Goal: Navigation & Orientation: Find specific page/section

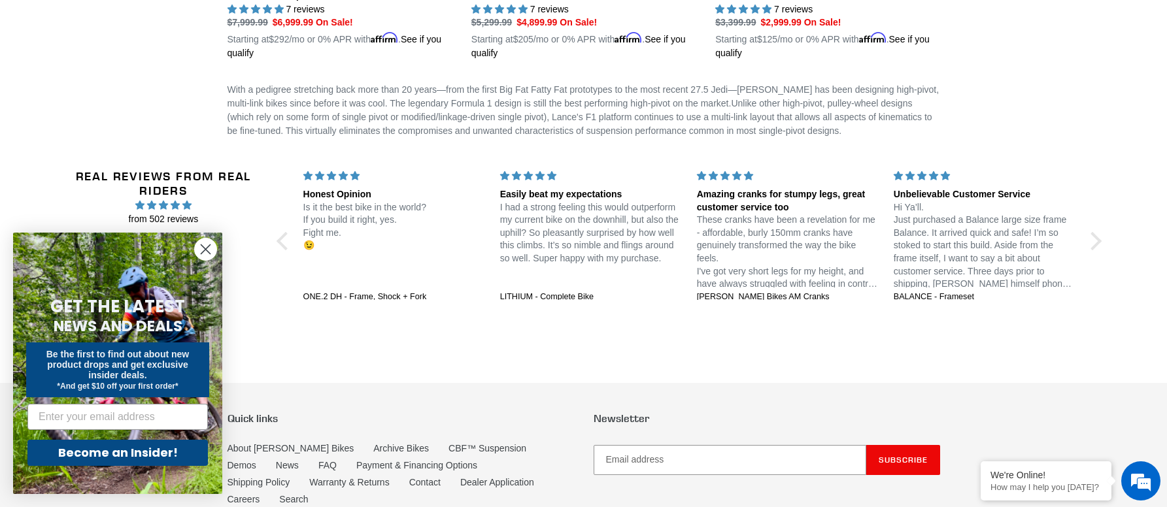
click at [201, 248] on circle "Close dialog" at bounding box center [206, 250] width 22 height 22
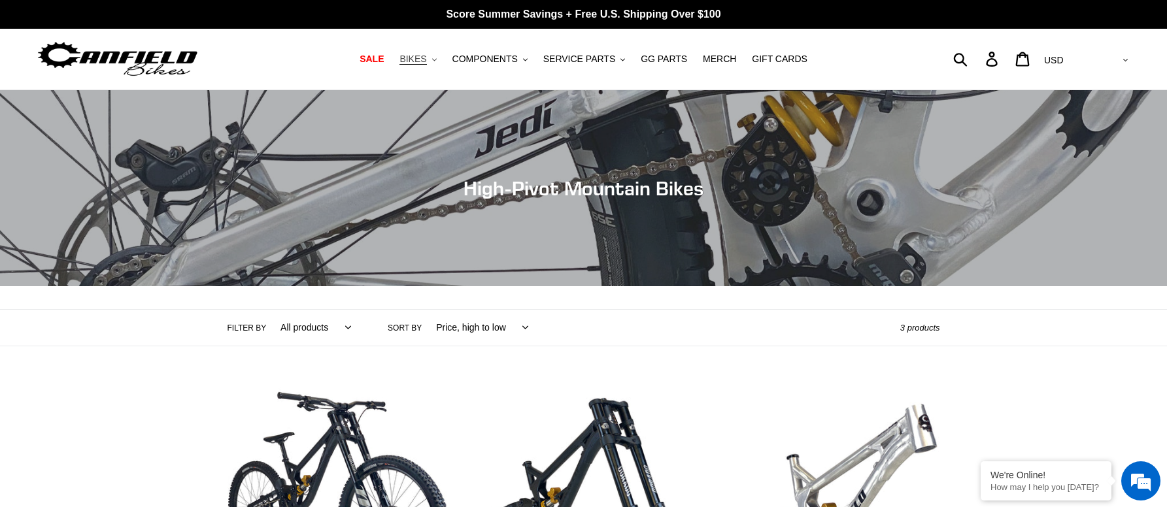
click at [432, 61] on button "BIKES .cls-1{fill:#231f20}" at bounding box center [418, 59] width 50 height 18
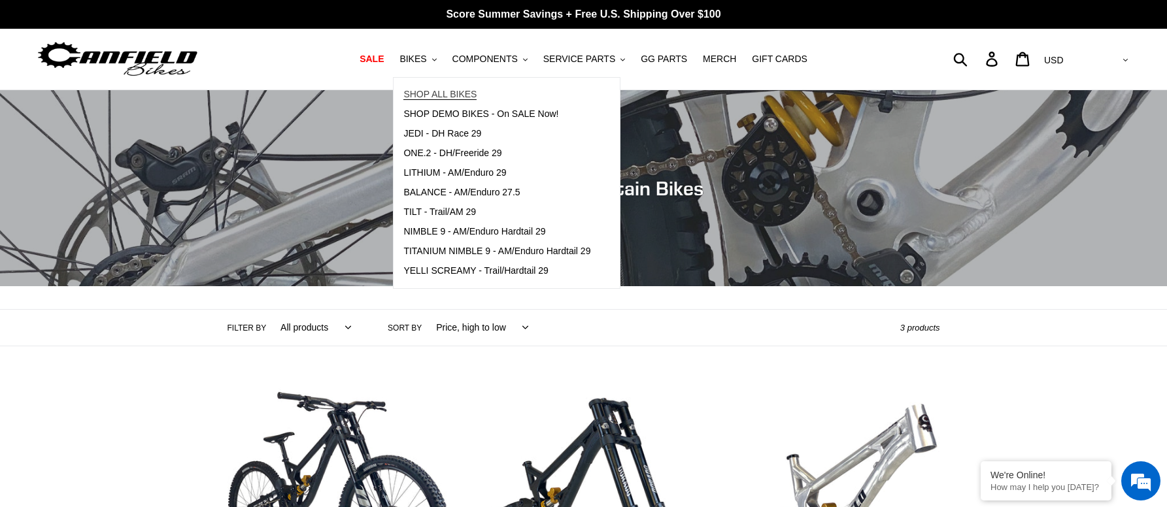
click at [467, 93] on span "SHOP ALL BIKES" at bounding box center [439, 94] width 73 height 11
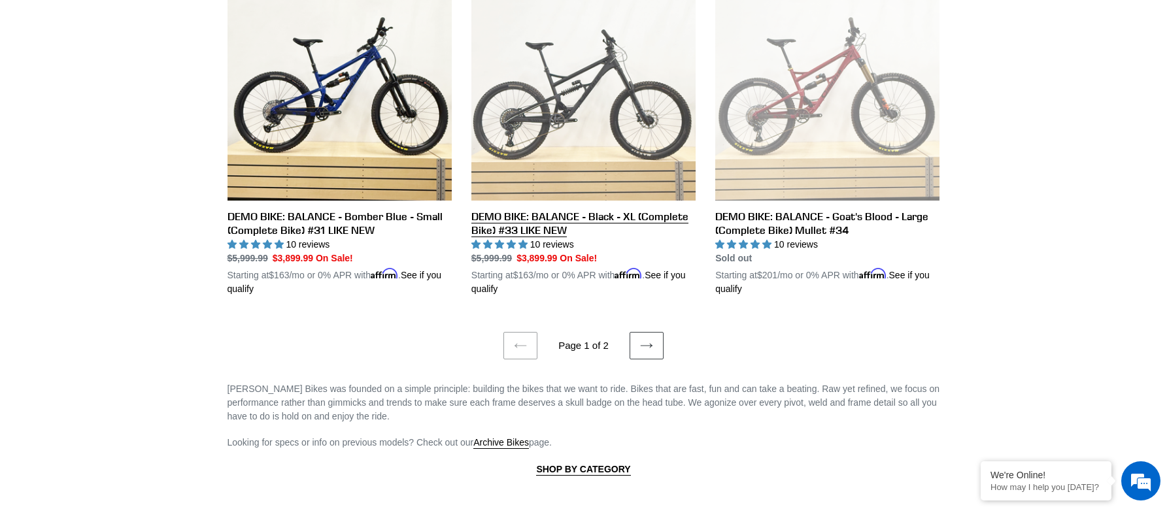
scroll to position [2708, 0]
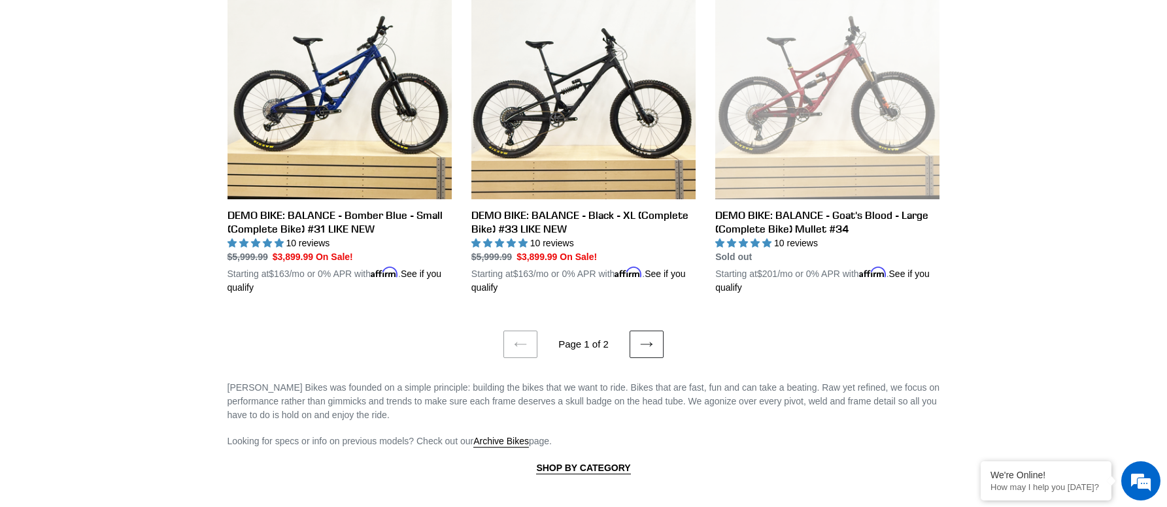
click at [640, 331] on link "Next page" at bounding box center [647, 344] width 34 height 27
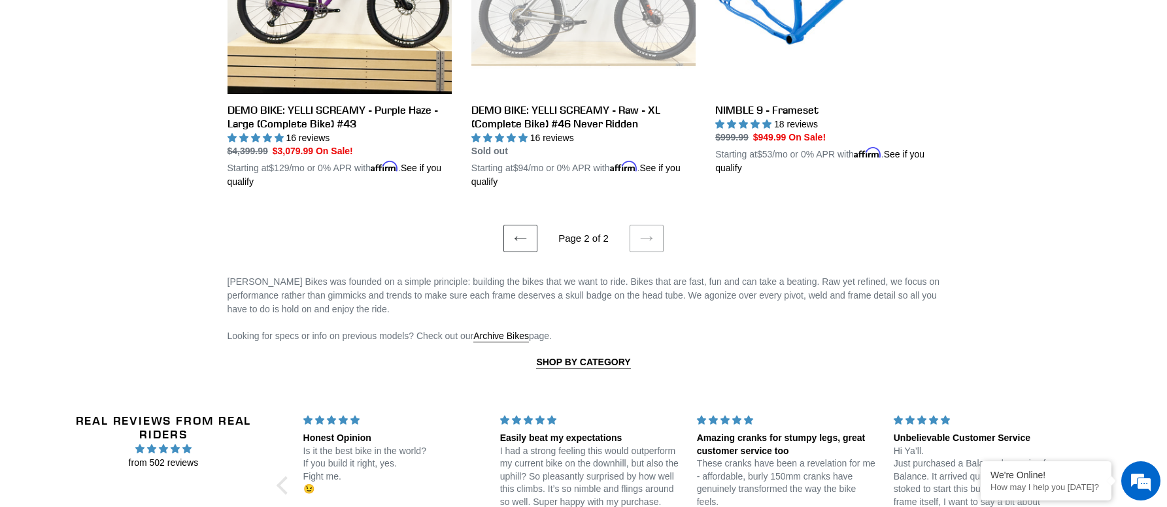
scroll to position [1667, 0]
